Goal: Transaction & Acquisition: Purchase product/service

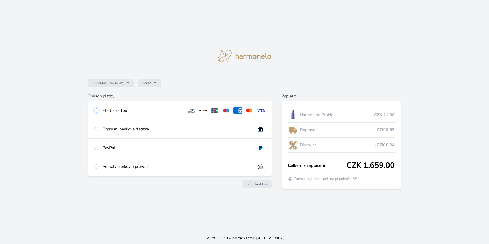
click at [97, 111] on input "radio" at bounding box center [96, 111] width 4 height 4
radio input "true"
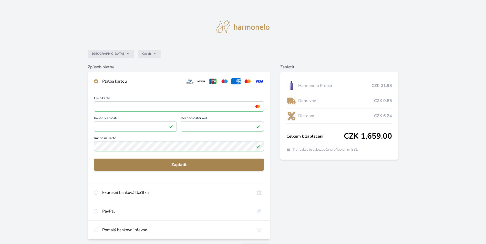
click at [185, 165] on span "Zaplatit" at bounding box center [179, 165] width 162 height 6
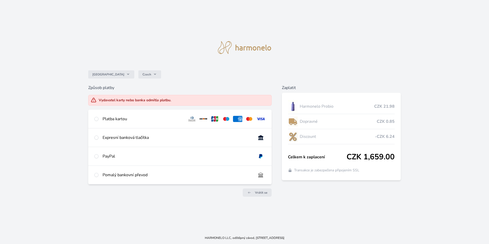
click at [99, 119] on div at bounding box center [96, 119] width 4 height 6
radio input "true"
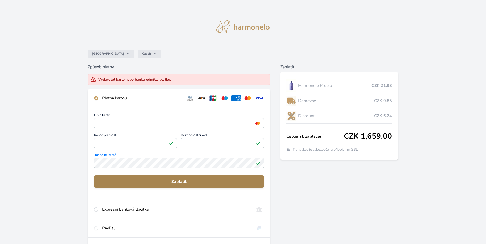
click at [172, 181] on span "Zaplatit" at bounding box center [179, 182] width 162 height 6
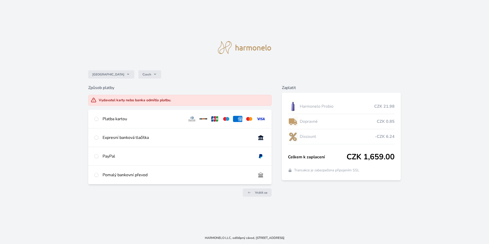
click at [99, 118] on div at bounding box center [96, 119] width 4 height 6
radio input "true"
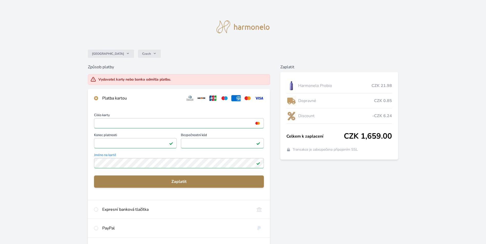
click at [182, 183] on span "Zaplatit" at bounding box center [179, 182] width 162 height 6
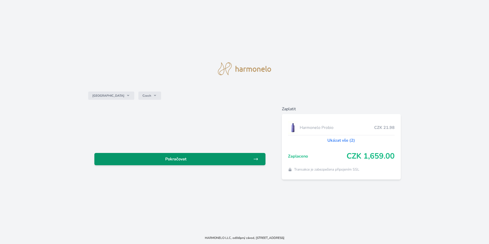
click at [182, 158] on span "Pokračovat" at bounding box center [176, 159] width 155 height 6
